Goal: Task Accomplishment & Management: Manage account settings

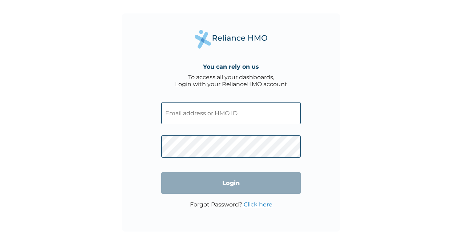
click at [202, 109] on input "text" at bounding box center [230, 113] width 139 height 22
type input "[EMAIL_ADDRESS][DOMAIN_NAME]"
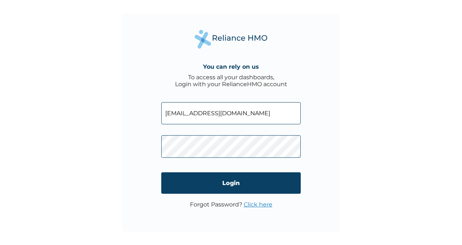
click at [253, 205] on link "Click here" at bounding box center [258, 204] width 29 height 7
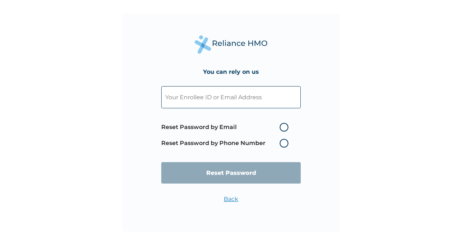
click at [284, 126] on label "Reset Password by Email" at bounding box center [226, 127] width 131 height 9
click at [281, 126] on input "Reset Password by Email" at bounding box center [275, 127] width 12 height 12
radio input "true"
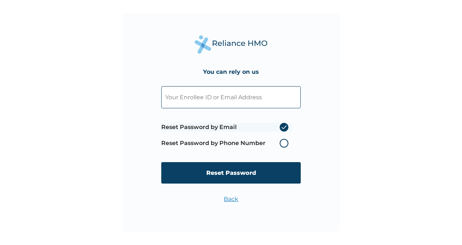
click at [234, 101] on input "text" at bounding box center [230, 97] width 139 height 22
type input "[EMAIL_ADDRESS][DOMAIN_NAME]"
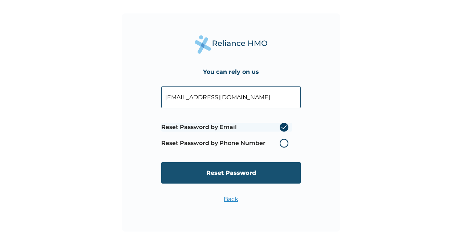
click at [217, 163] on input "Reset Password" at bounding box center [230, 172] width 139 height 21
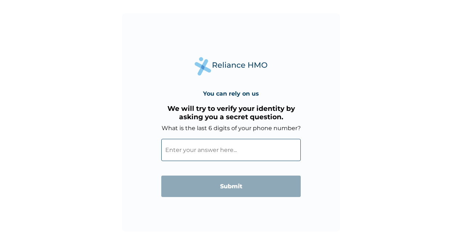
click at [201, 148] on input "What is the last 6 digits of your phone number?" at bounding box center [230, 150] width 139 height 22
click at [219, 150] on input "What is the last 6 digits of your phone number?" at bounding box center [230, 150] width 139 height 22
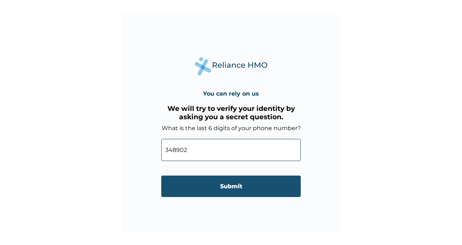
type input "348902"
click at [219, 184] on input "Submit" at bounding box center [230, 185] width 139 height 21
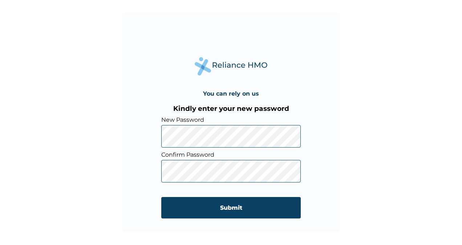
click at [211, 208] on input "Submit" at bounding box center [230, 207] width 139 height 21
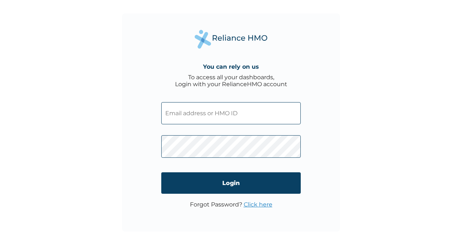
click at [198, 113] on input "text" at bounding box center [230, 113] width 139 height 22
type input "okesh"
click input "Login" at bounding box center [230, 182] width 139 height 21
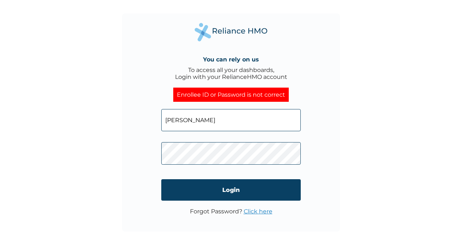
click at [193, 124] on input "okesh" at bounding box center [230, 120] width 139 height 22
type input "[EMAIL_ADDRESS][DOMAIN_NAME]"
click at [121, 148] on div "You can rely on us To access all your dashboards, Login with your RelianceHMO a…" at bounding box center [231, 122] width 462 height 245
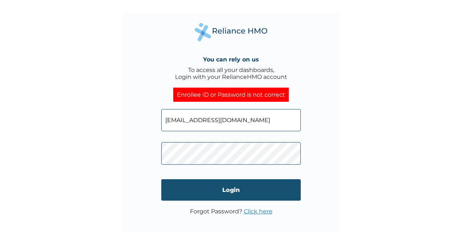
click at [166, 189] on input "Login" at bounding box center [230, 189] width 139 height 21
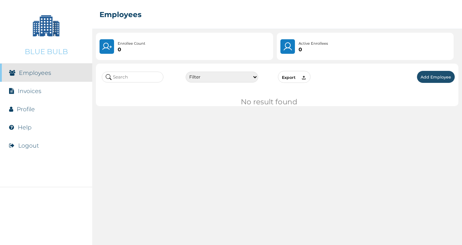
click at [33, 73] on link "Employees" at bounding box center [35, 72] width 32 height 7
click at [29, 92] on link "Invoices" at bounding box center [30, 90] width 24 height 7
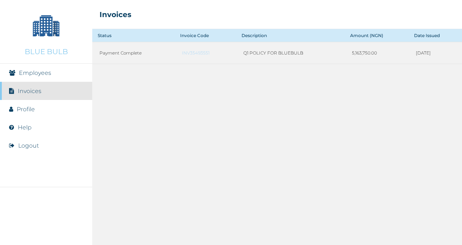
click at [37, 73] on link "Employees" at bounding box center [35, 72] width 32 height 7
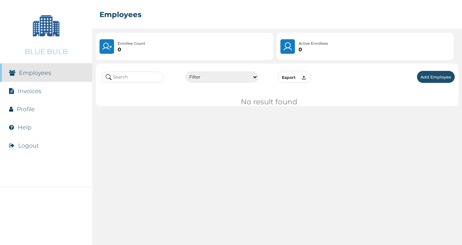
click at [436, 75] on button "Add Employee" at bounding box center [436, 77] width 38 height 12
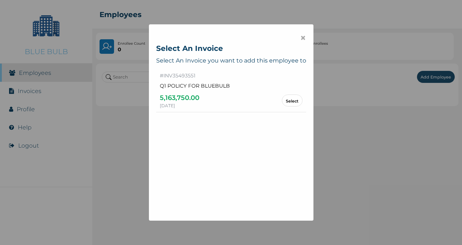
click at [286, 99] on link "Select" at bounding box center [292, 100] width 13 height 4
